Goal: Find specific page/section: Find specific page/section

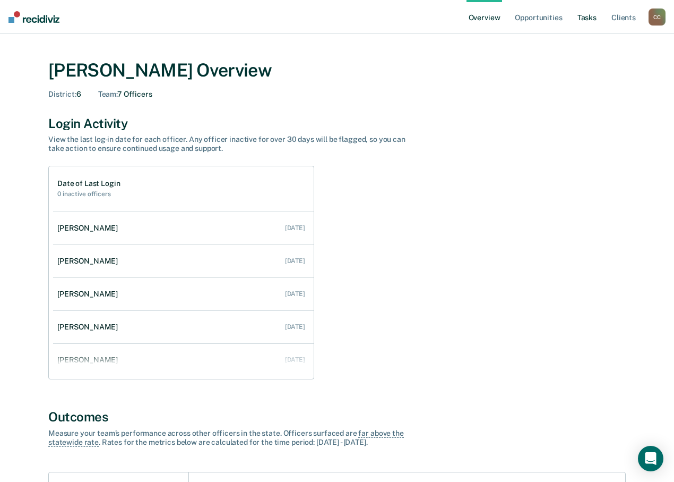
click at [587, 20] on link "Tasks" at bounding box center [587, 17] width 23 height 34
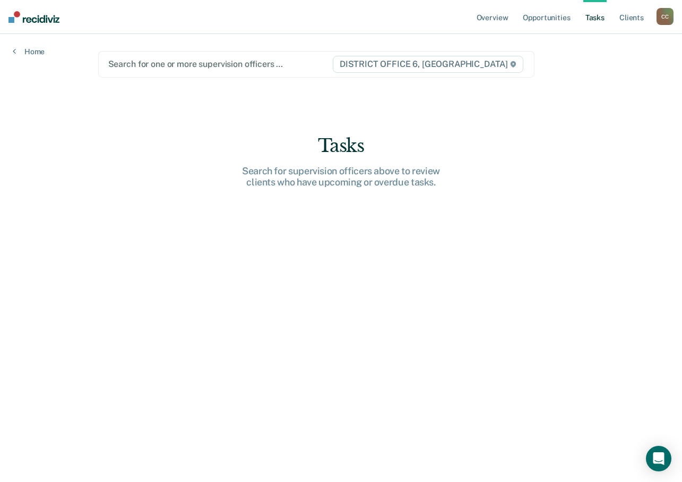
click at [420, 64] on span "DISTRICT OFFICE 6, [GEOGRAPHIC_DATA]" at bounding box center [428, 64] width 191 height 17
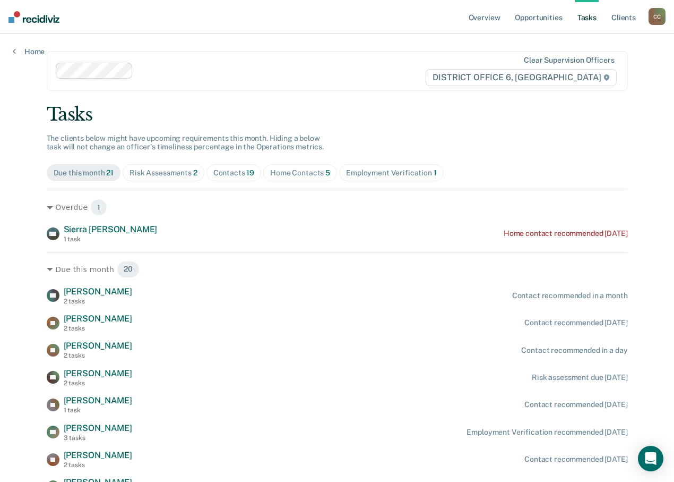
click at [198, 174] on div "Risk Assessments 2" at bounding box center [164, 172] width 68 height 9
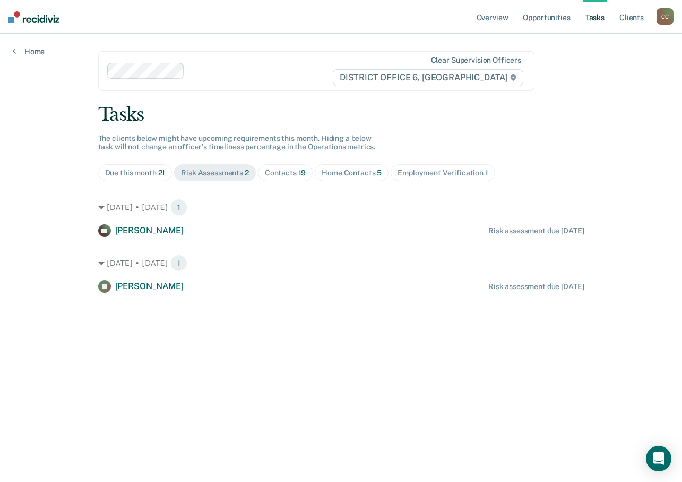
click at [670, 15] on div "C C" at bounding box center [665, 16] width 17 height 17
click at [613, 66] on link "Go to Operations" at bounding box center [622, 69] width 85 height 9
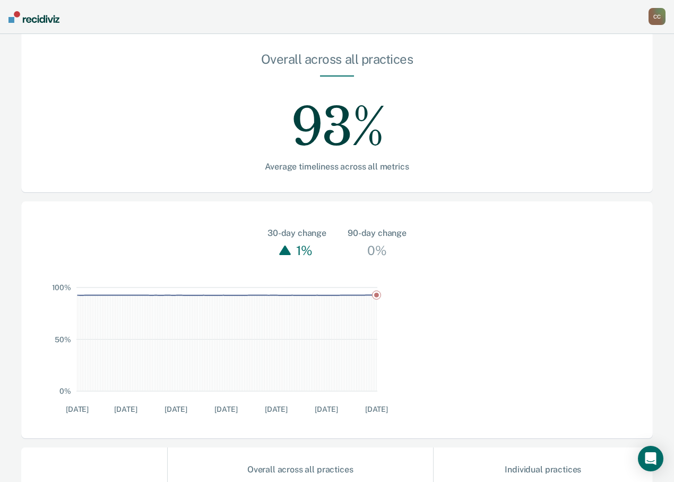
scroll to position [271, 0]
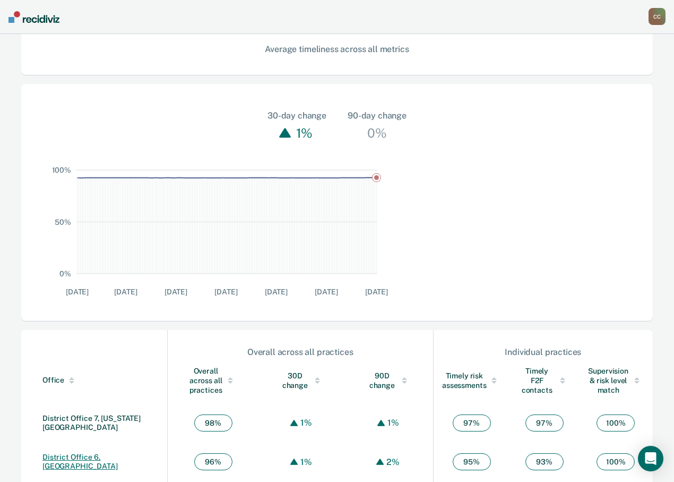
click at [64, 452] on link "District Office 6, [GEOGRAPHIC_DATA]" at bounding box center [79, 461] width 75 height 18
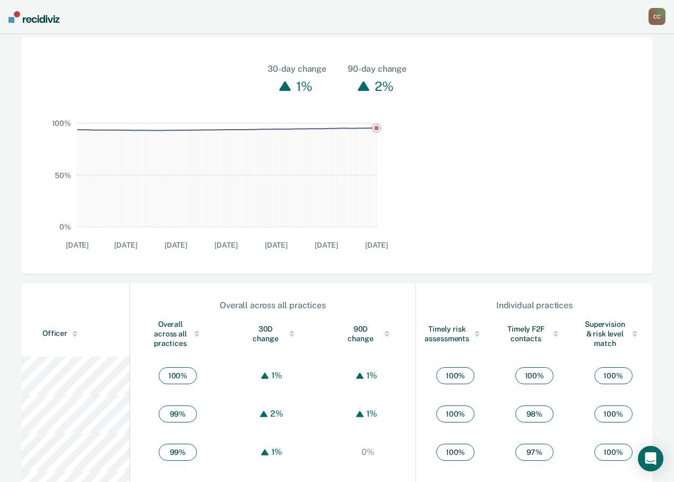
scroll to position [319, 0]
